Goal: Transaction & Acquisition: Purchase product/service

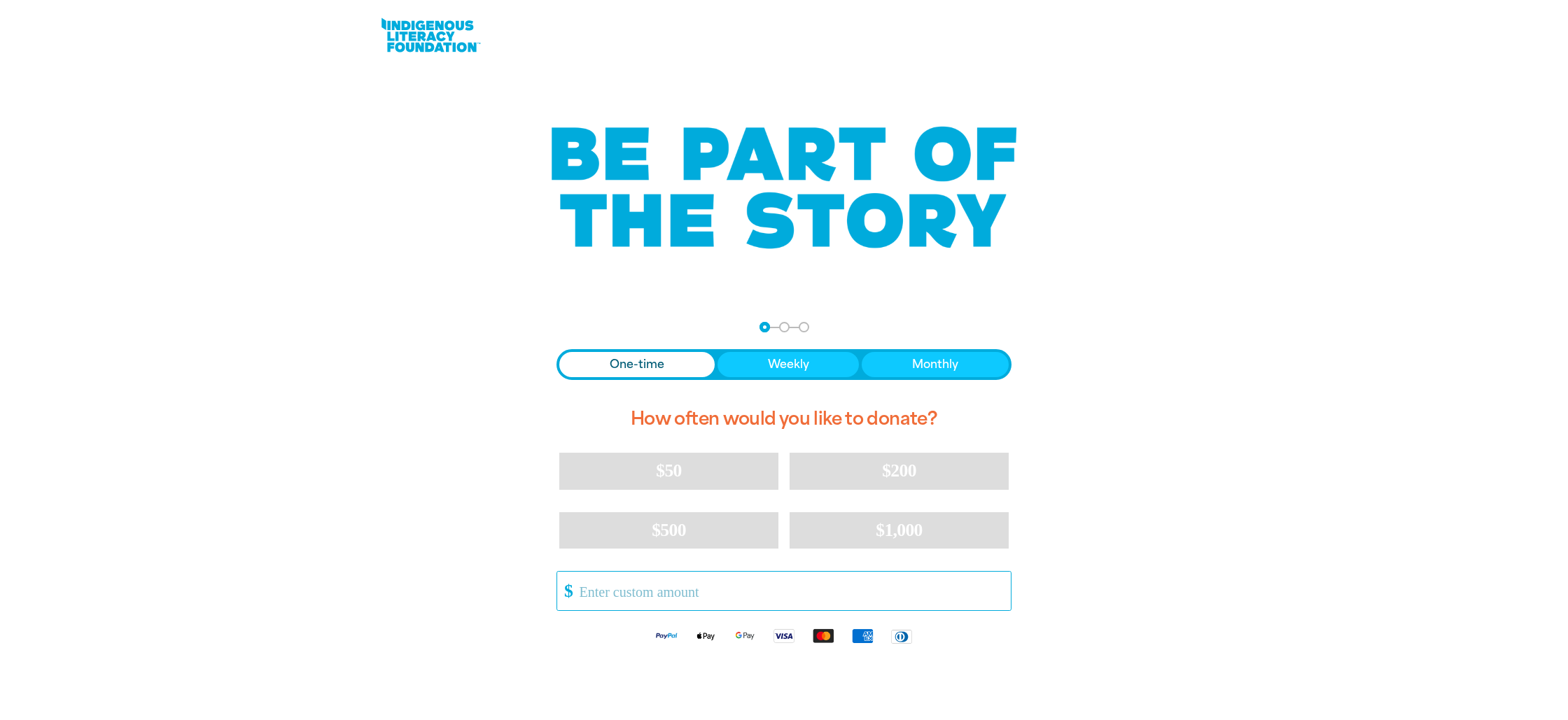
click at [646, 589] on input "Other Amount" at bounding box center [790, 590] width 441 height 39
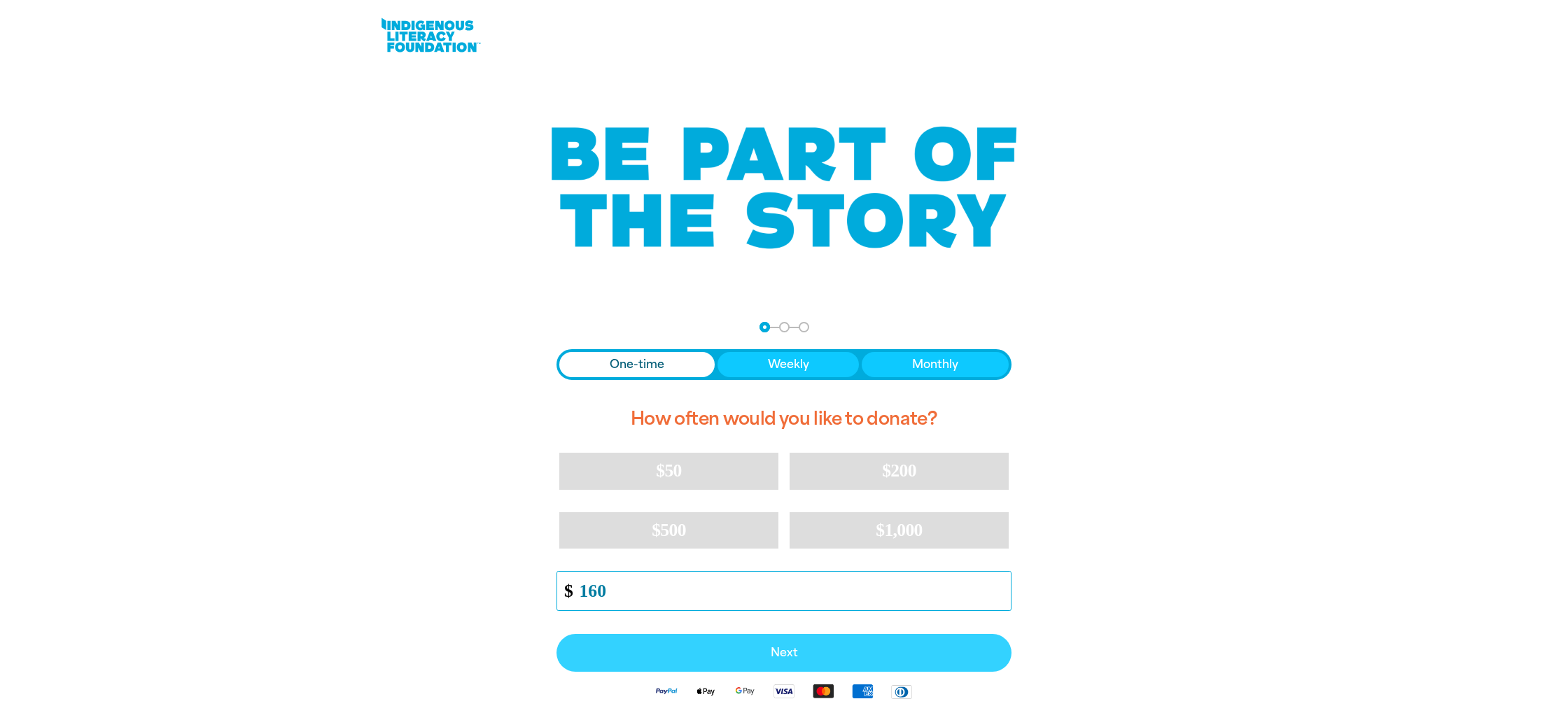
type input "160"
click at [802, 656] on span "Next" at bounding box center [784, 653] width 424 height 11
select select "AU"
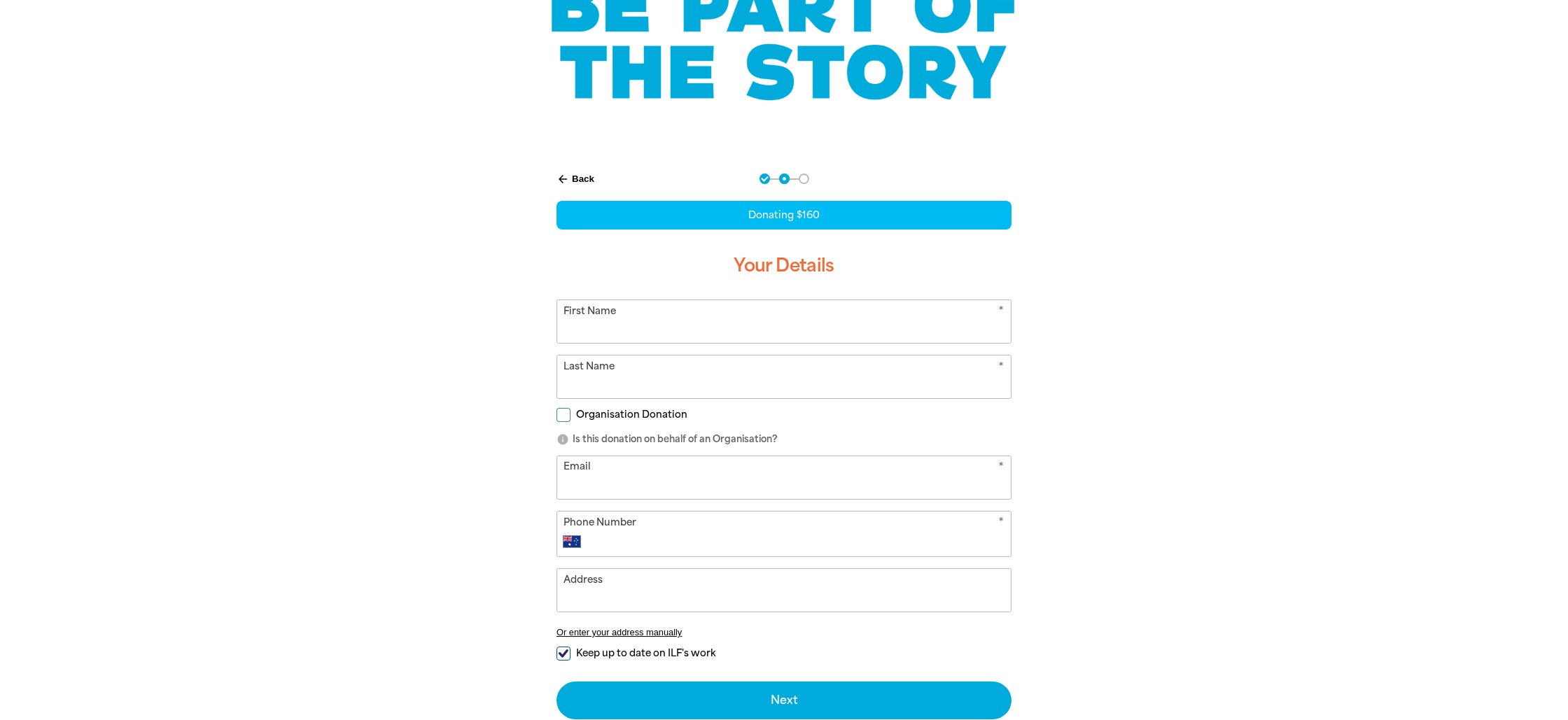
scroll to position [156, 0]
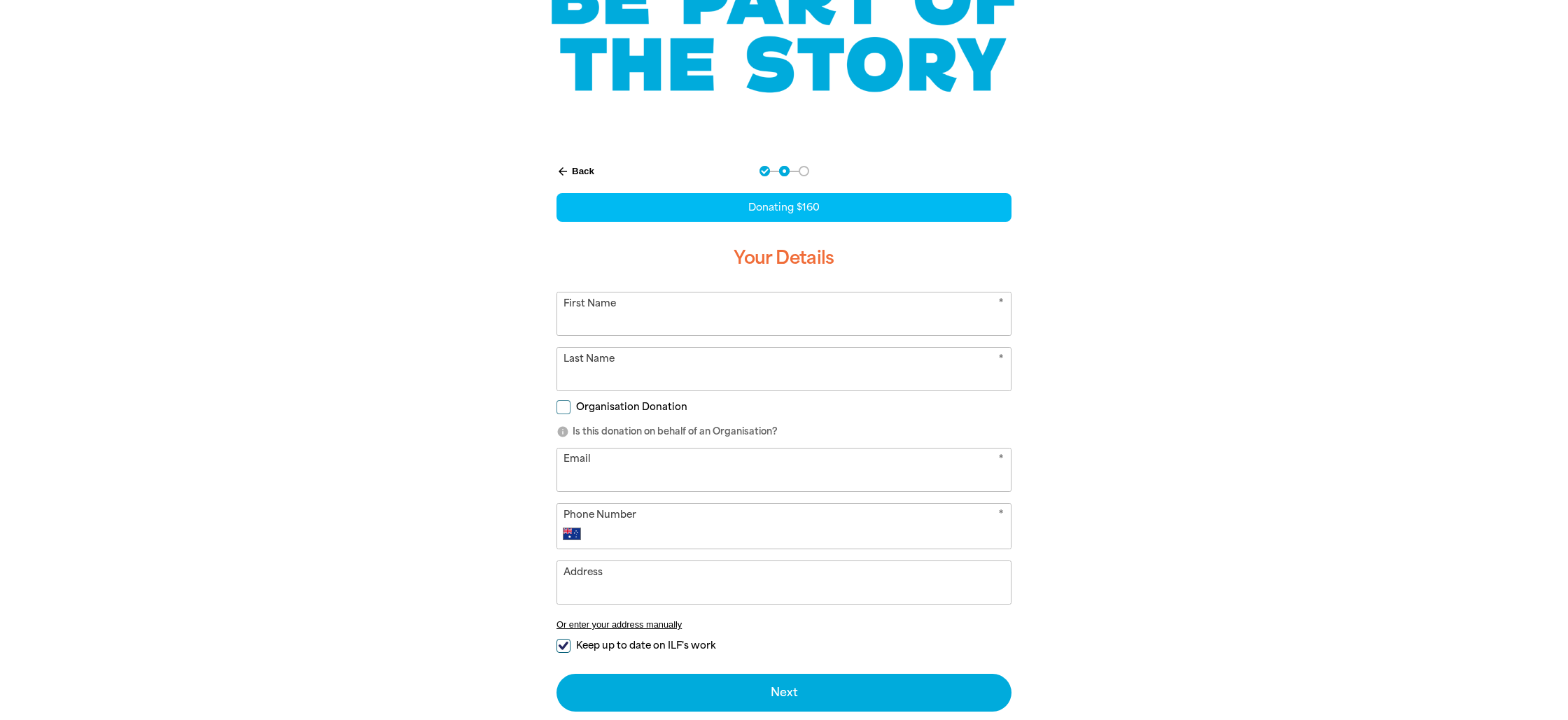
click at [623, 322] on input "First Name" at bounding box center [784, 314] width 453 height 43
type input "Melody"
type input "Lord"
type input "[EMAIL_ADDRESS][DOMAIN_NAME]"
type input "0412 063 588"
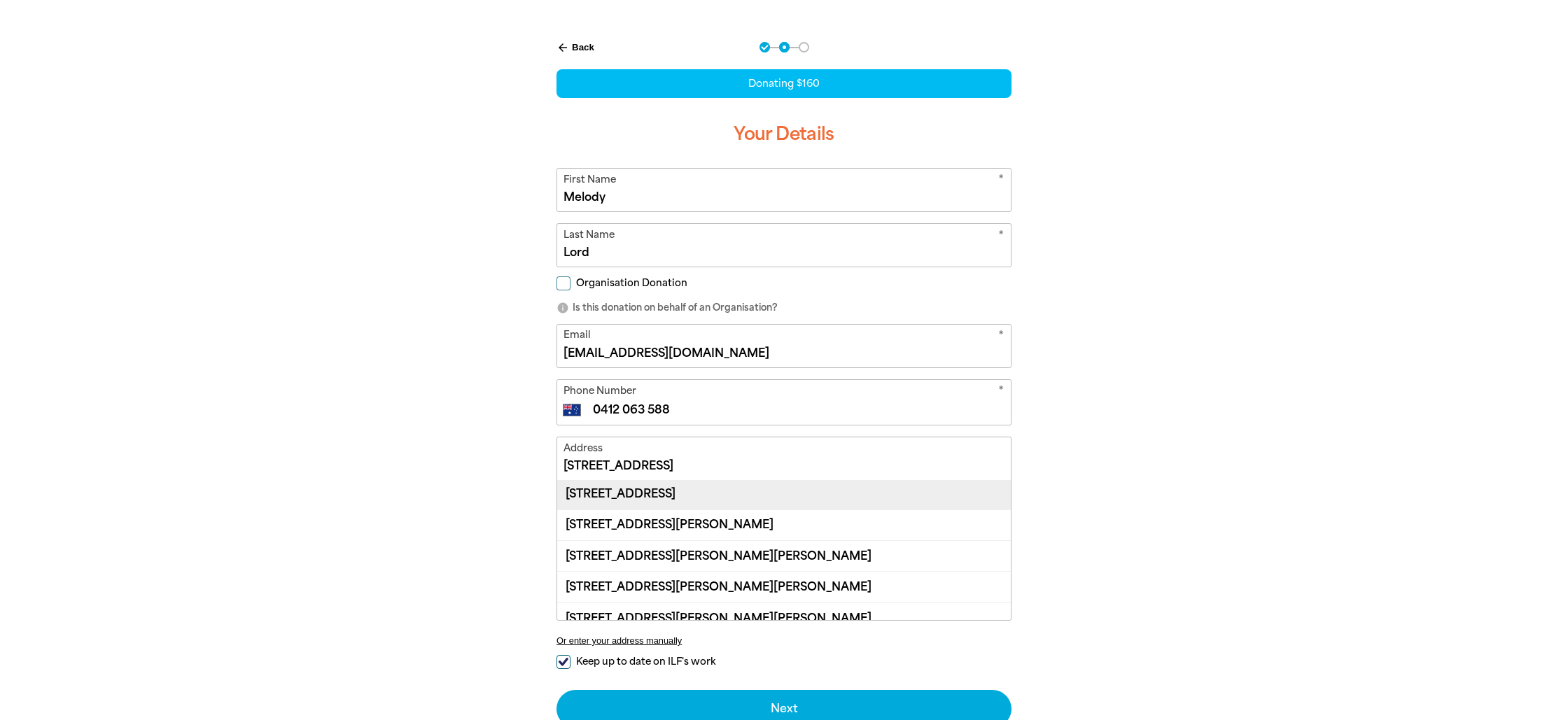
scroll to position [0, 0]
click at [667, 497] on div "[STREET_ADDRESS]" at bounding box center [784, 495] width 453 height 30
type input "[STREET_ADDRESS]"
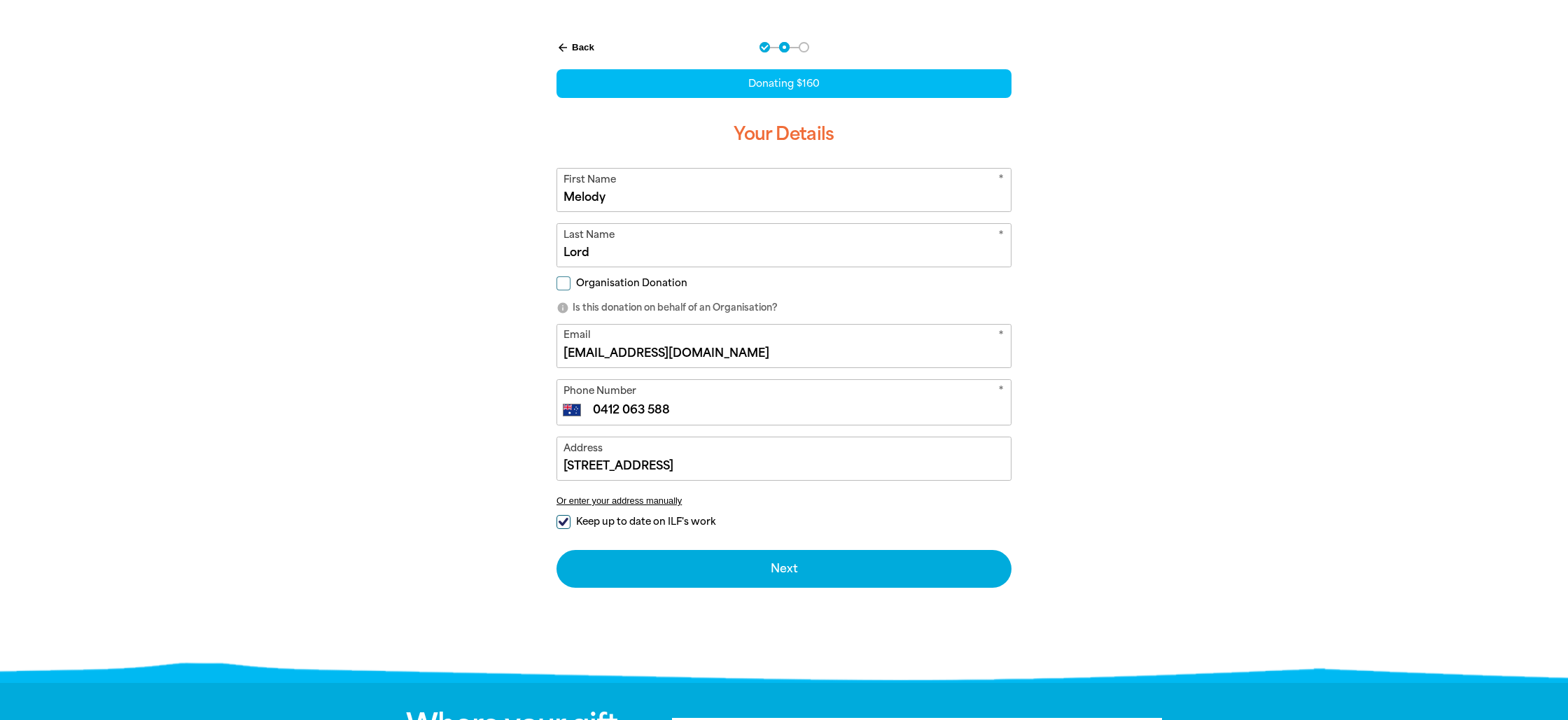
click at [563, 523] on input "Keep up to date on ILF's work" at bounding box center [563, 521] width 14 height 14
checkbox input "false"
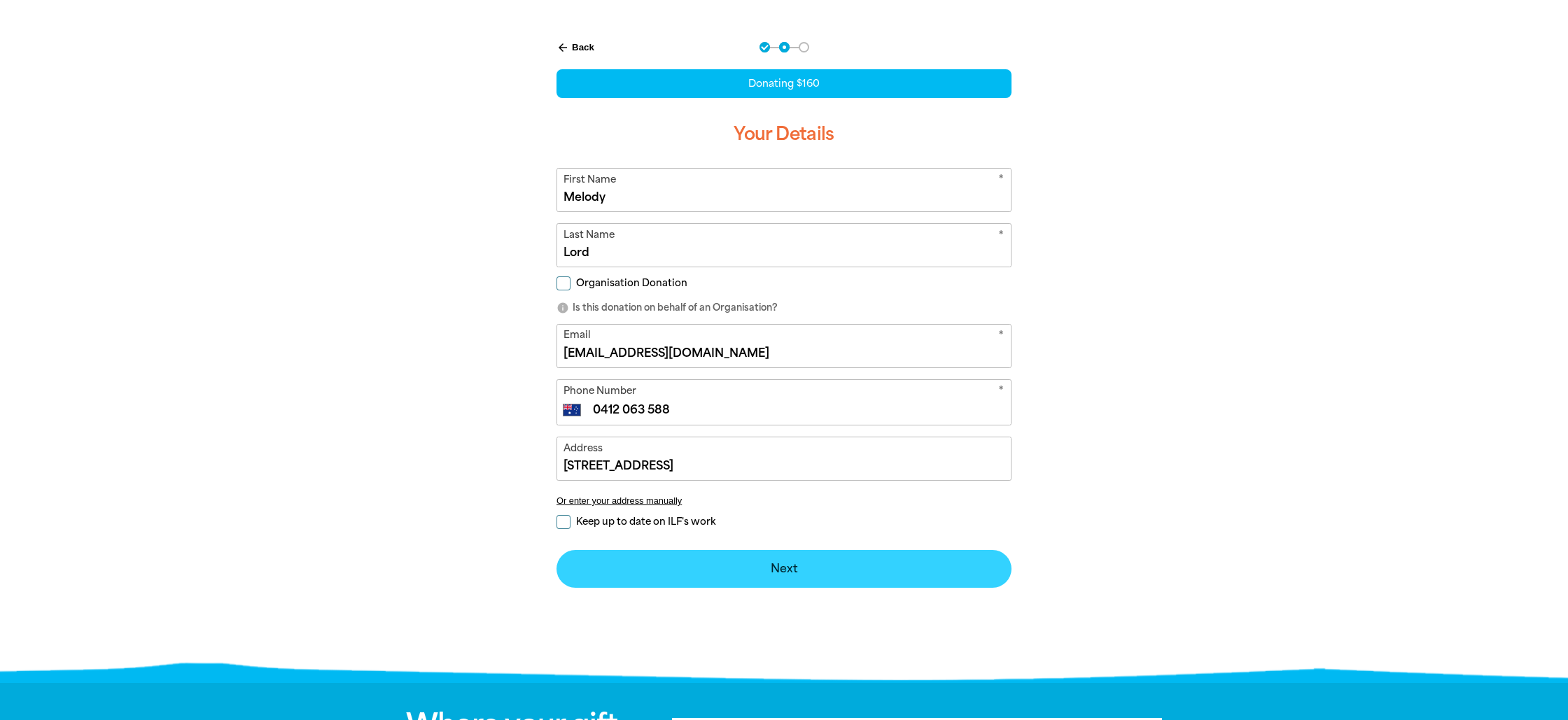
click at [784, 570] on button "Next chevron_right" at bounding box center [784, 569] width 455 height 38
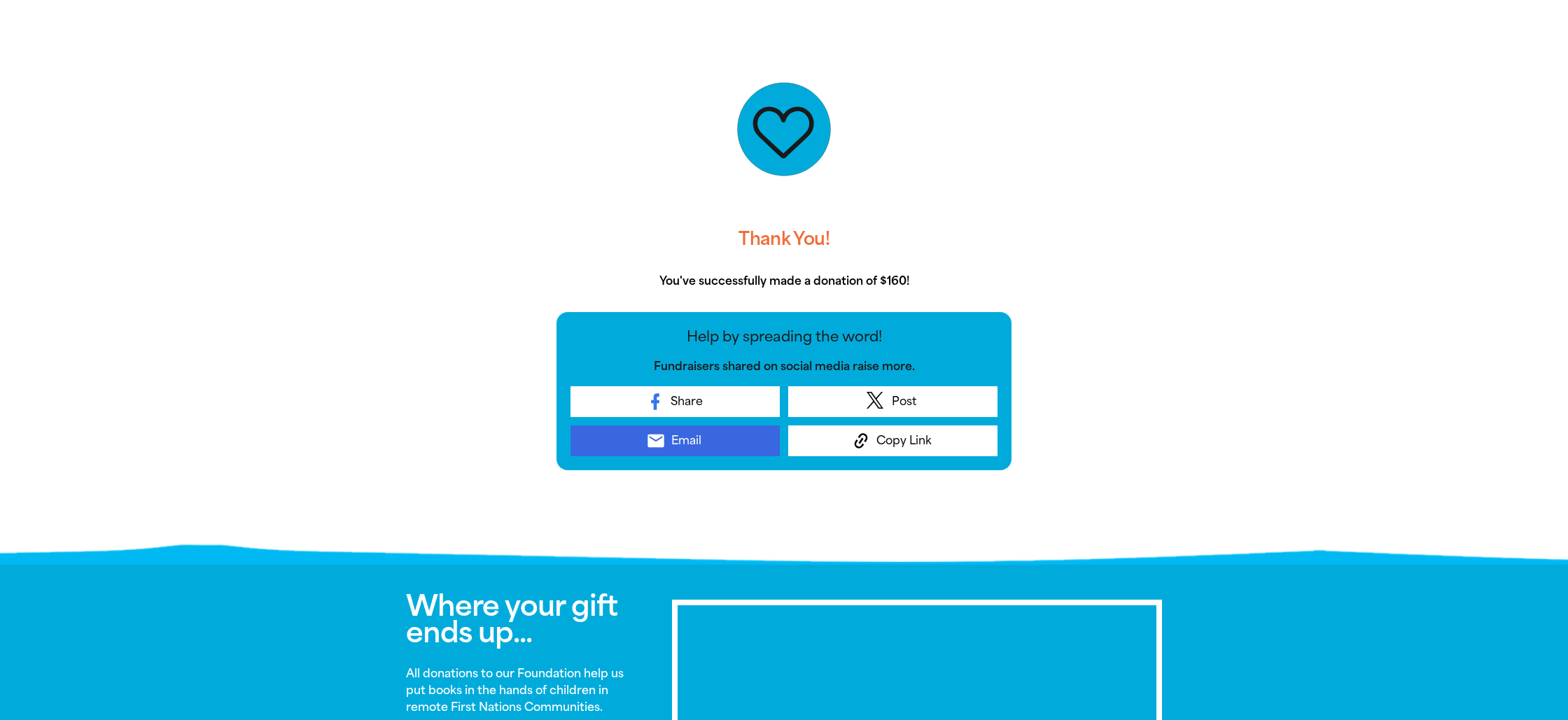
click at [692, 439] on span "Email" at bounding box center [686, 441] width 30 height 16
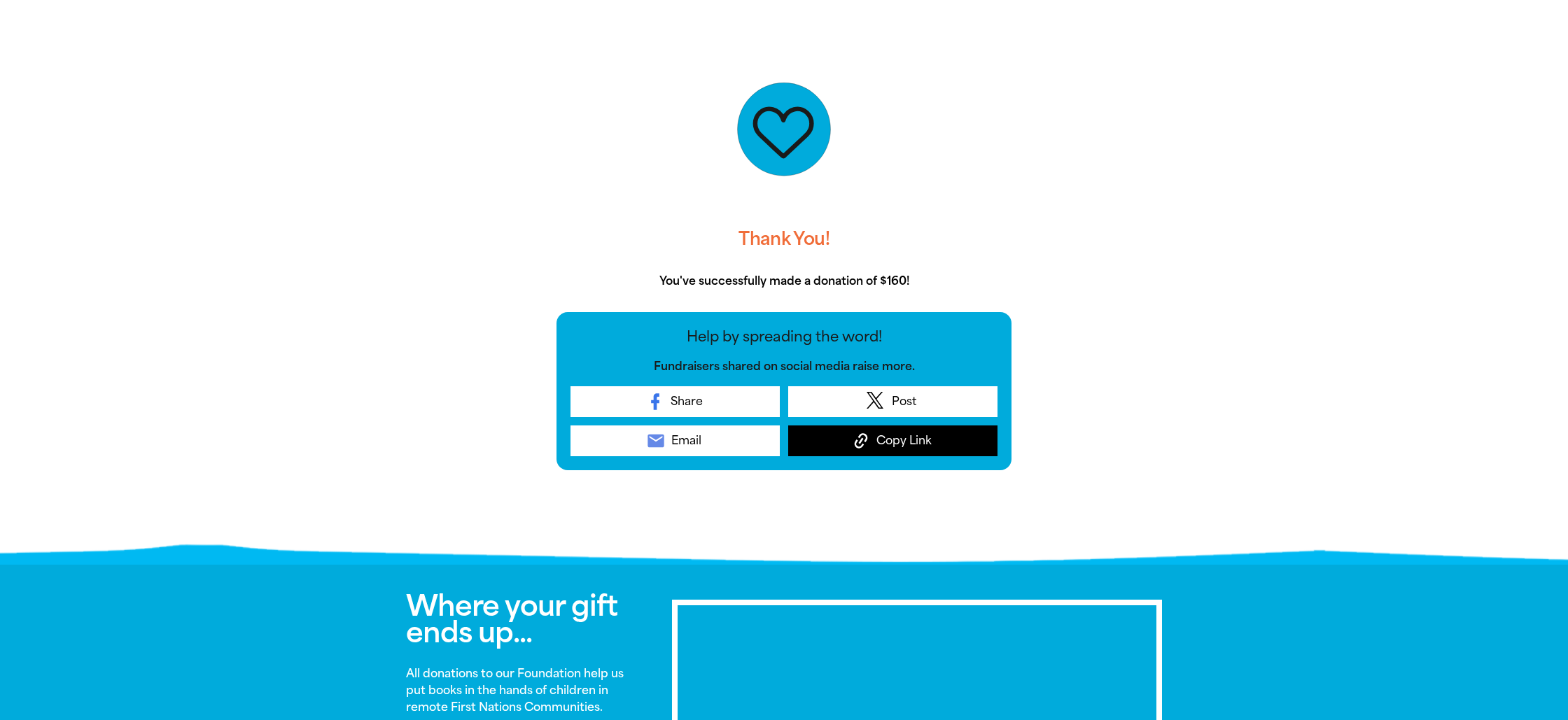
click at [862, 443] on icon at bounding box center [861, 441] width 20 height 20
